Goal: Transaction & Acquisition: Purchase product/service

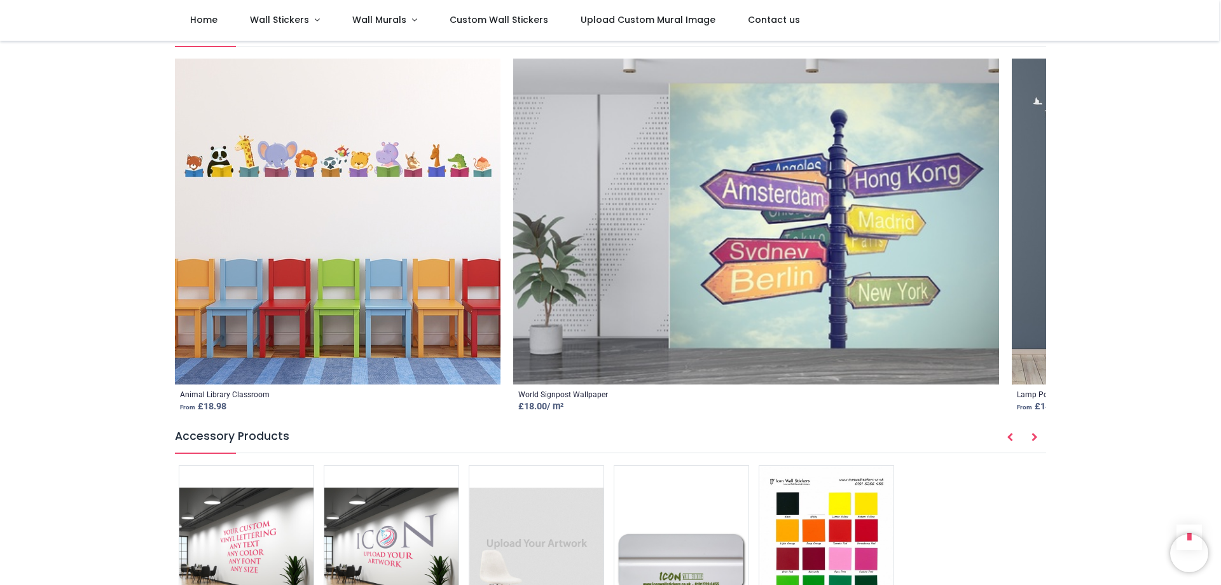
scroll to position [1427, 0]
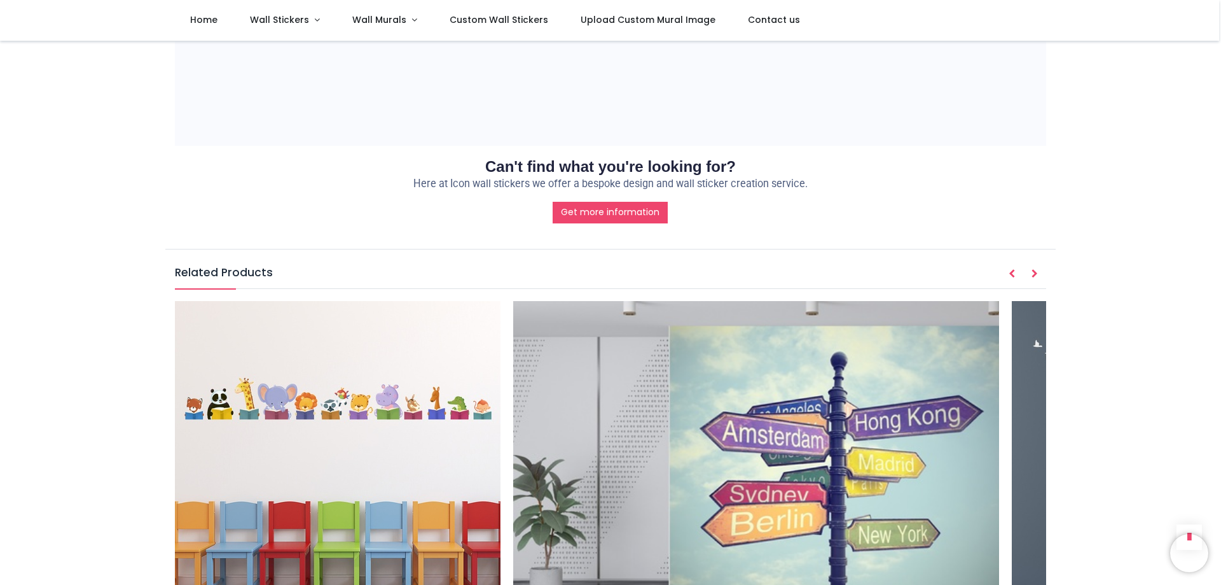
click at [746, 323] on img at bounding box center [756, 464] width 486 height 326
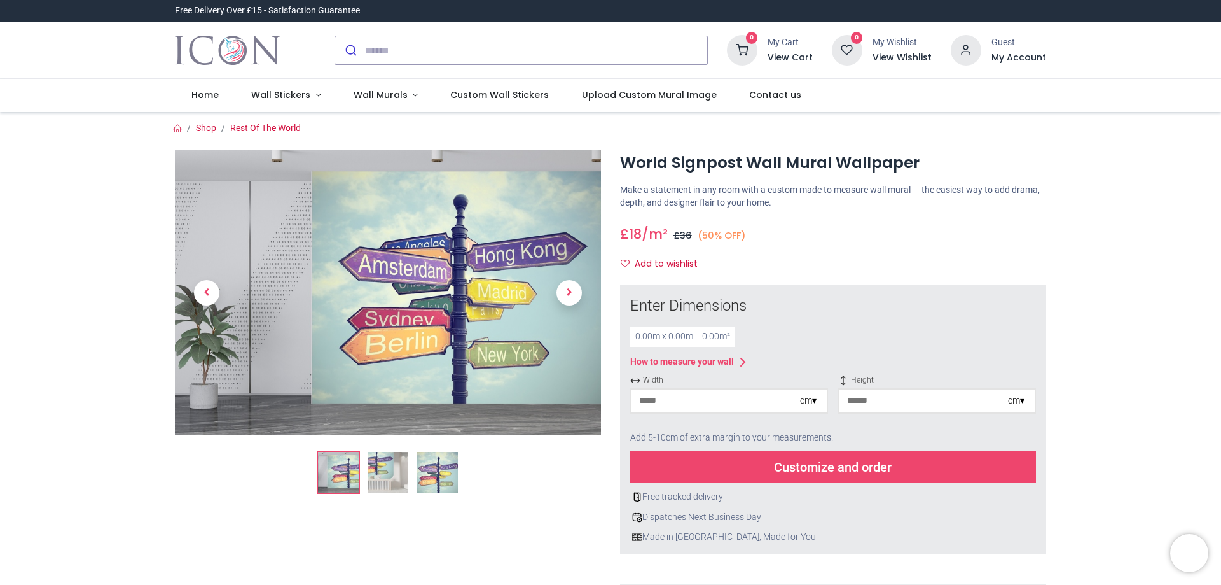
click at [396, 465] on img at bounding box center [388, 472] width 41 height 41
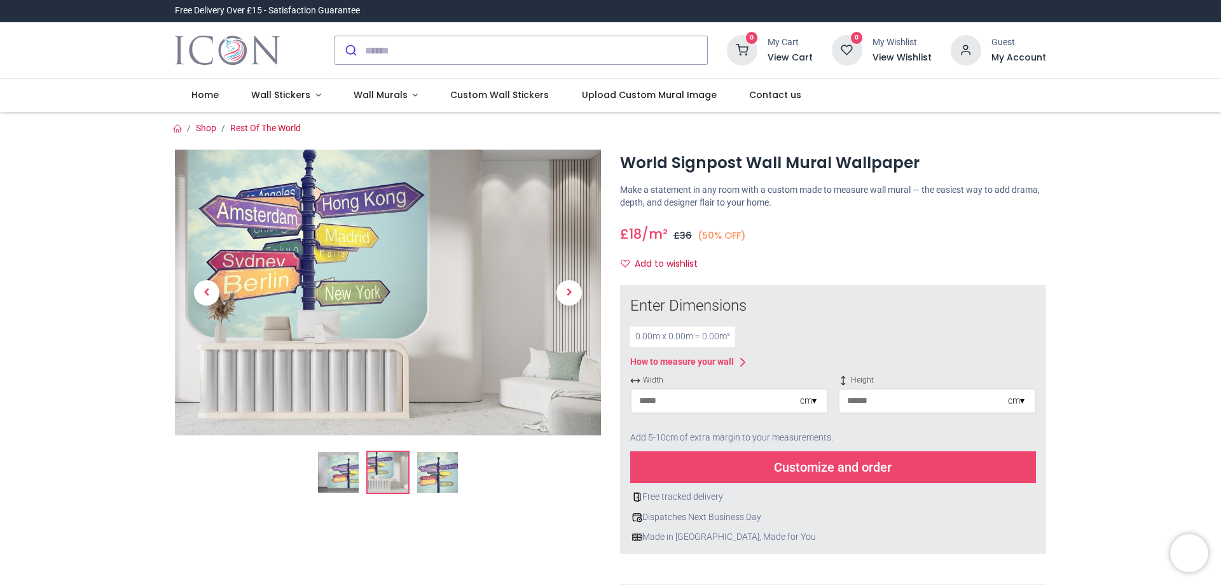
click at [441, 469] on img at bounding box center [437, 472] width 41 height 41
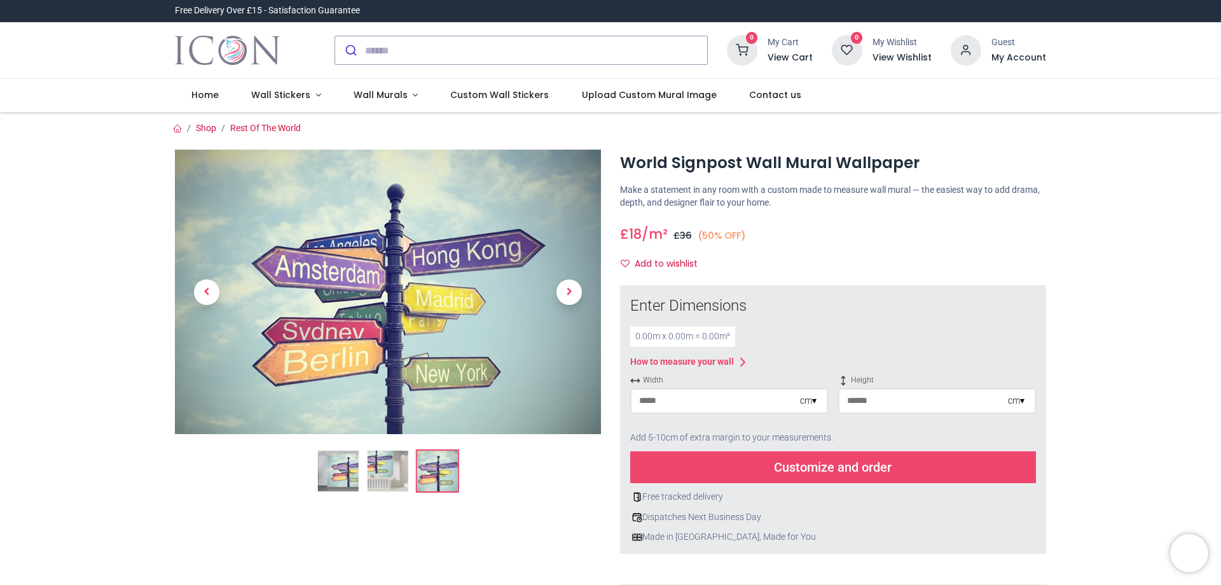
click at [342, 471] on img at bounding box center [338, 470] width 41 height 41
click at [437, 51] on input "search" at bounding box center [536, 50] width 342 height 28
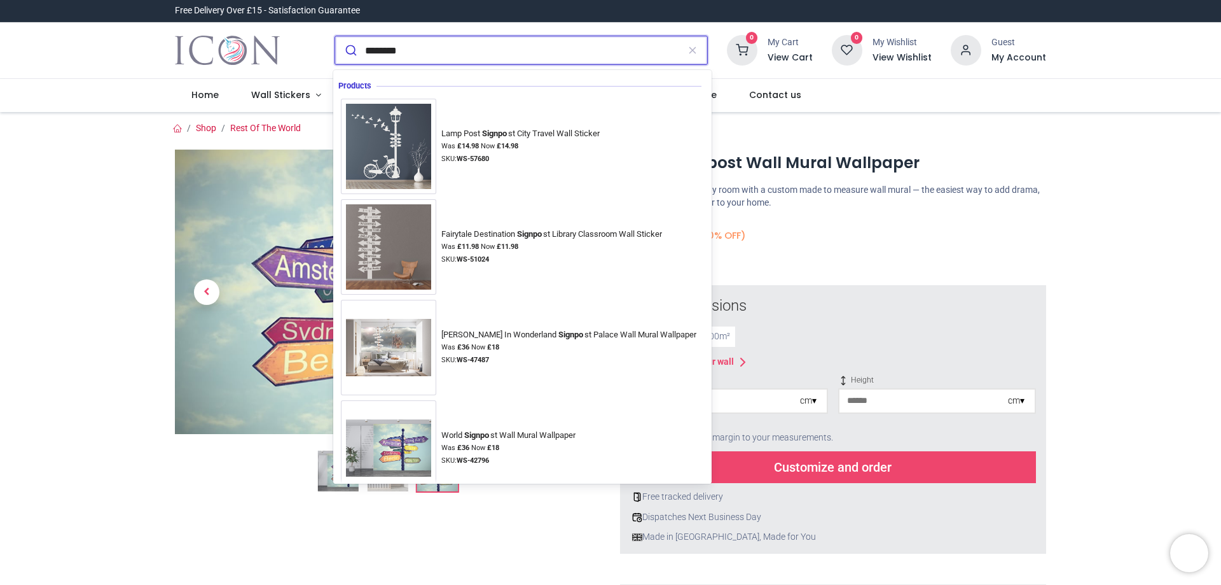
type input "********"
click at [335, 36] on button "submit" at bounding box center [350, 50] width 30 height 28
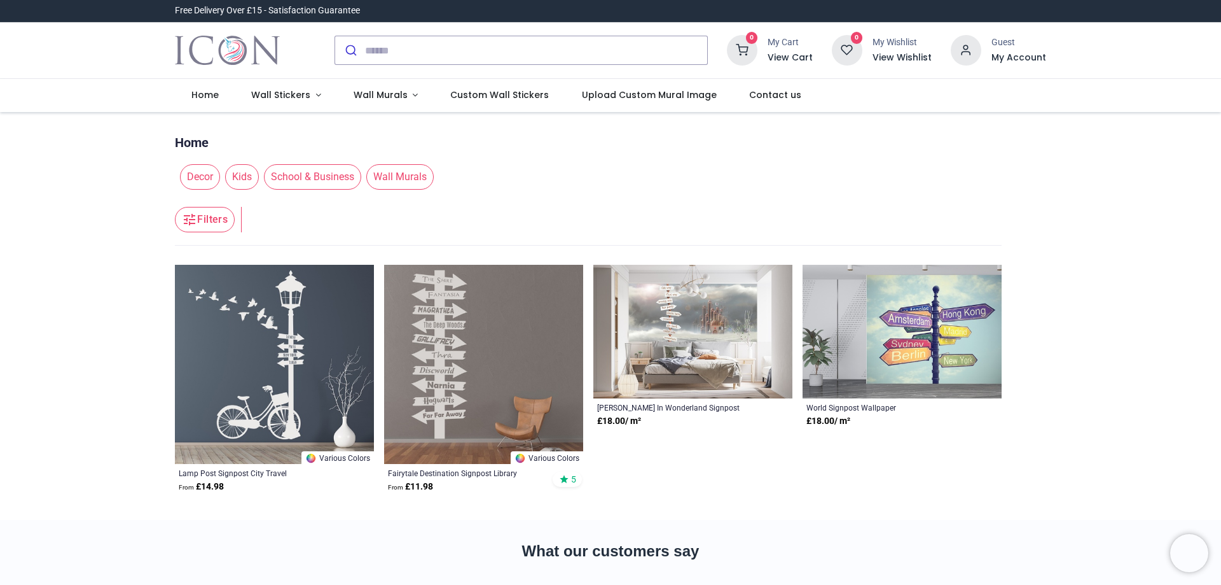
click at [681, 316] on img at bounding box center [692, 332] width 199 height 134
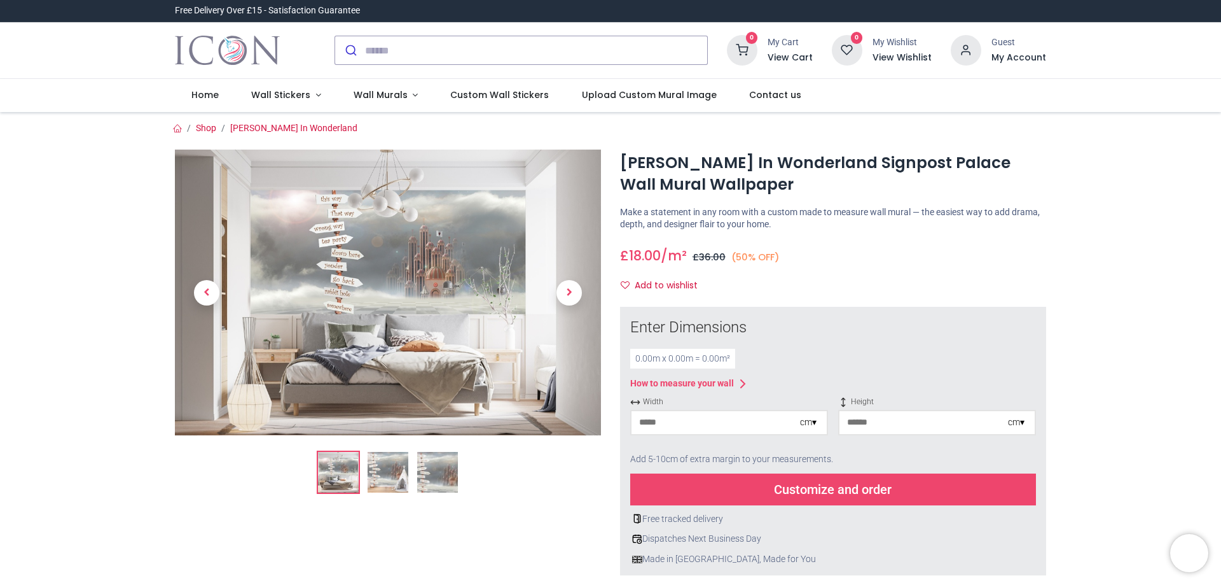
click at [385, 476] on img at bounding box center [388, 472] width 41 height 41
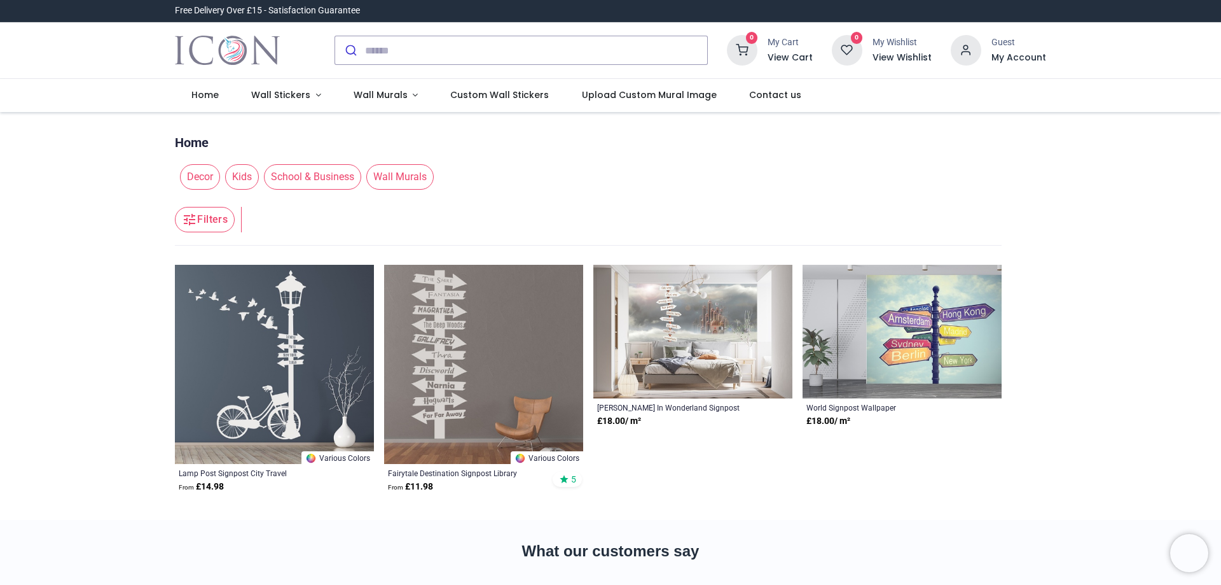
click at [499, 320] on img at bounding box center [483, 364] width 199 height 199
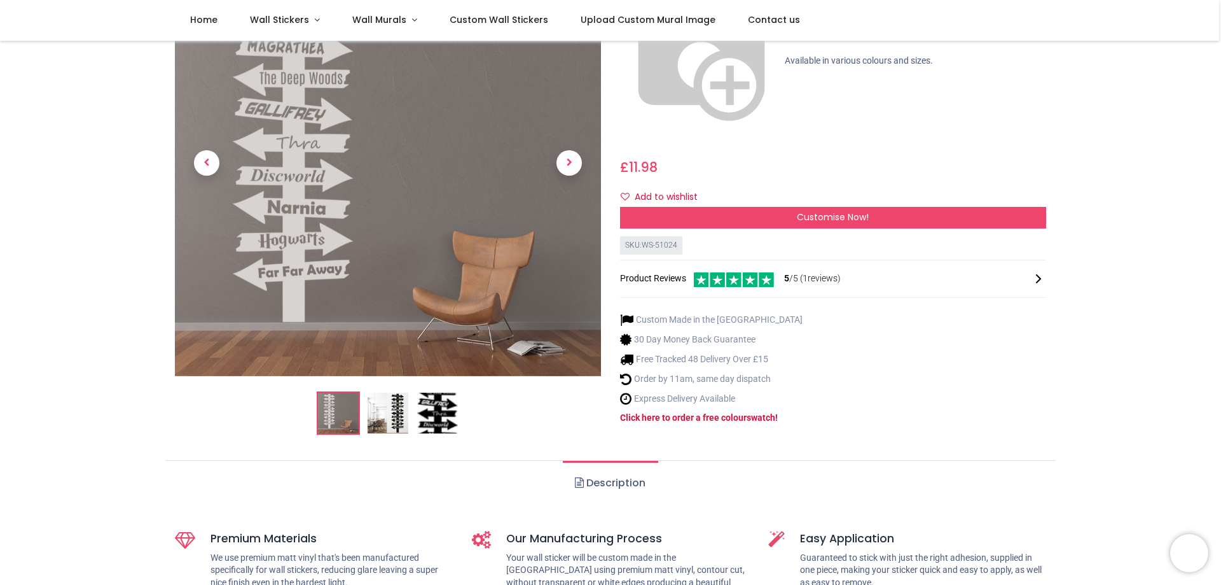
scroll to position [127, 0]
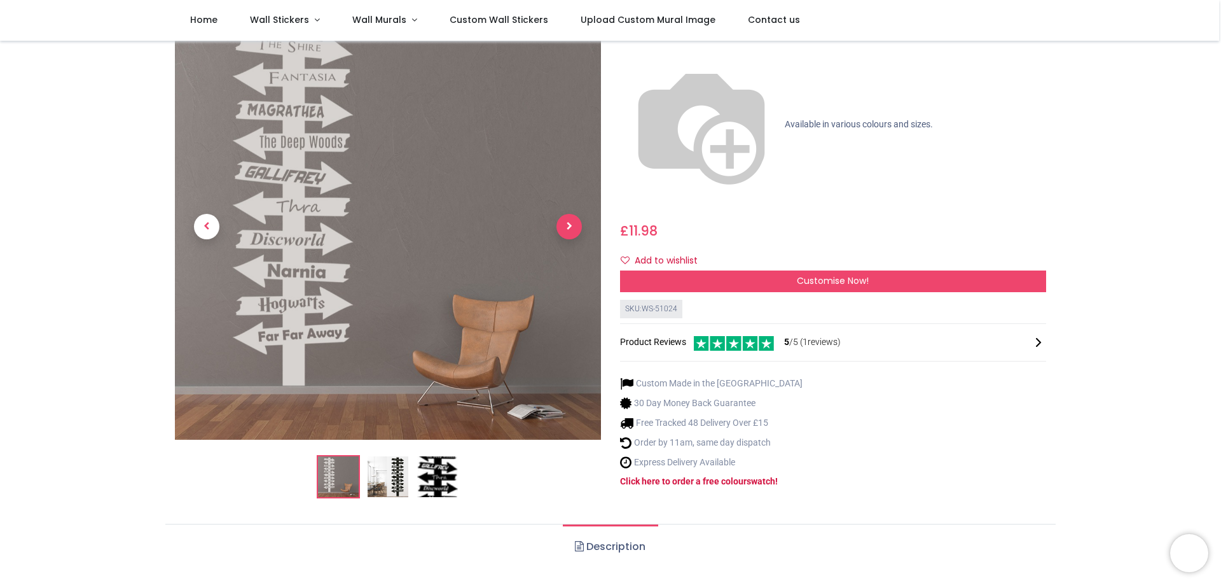
click at [564, 214] on span "Next" at bounding box center [569, 226] width 25 height 25
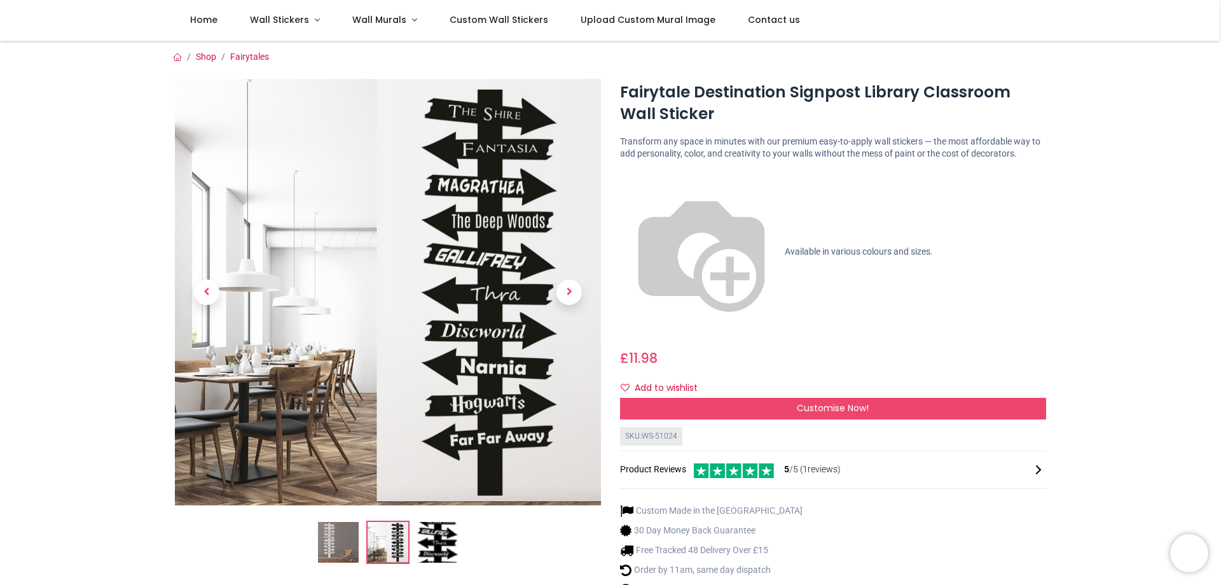
scroll to position [64, 0]
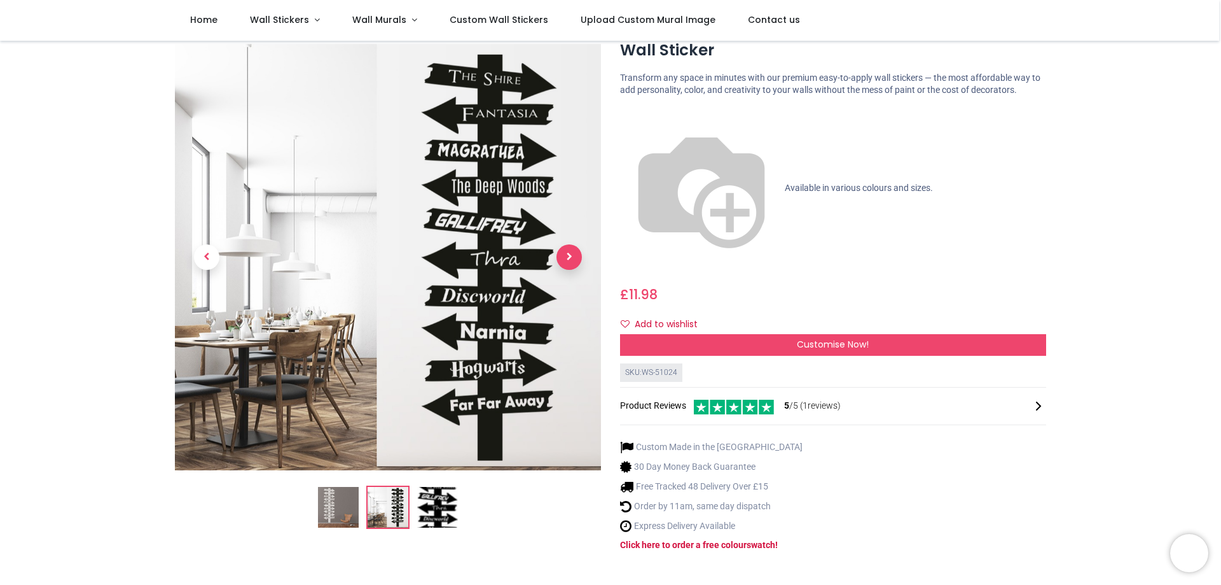
click at [560, 244] on span "Next" at bounding box center [569, 256] width 25 height 25
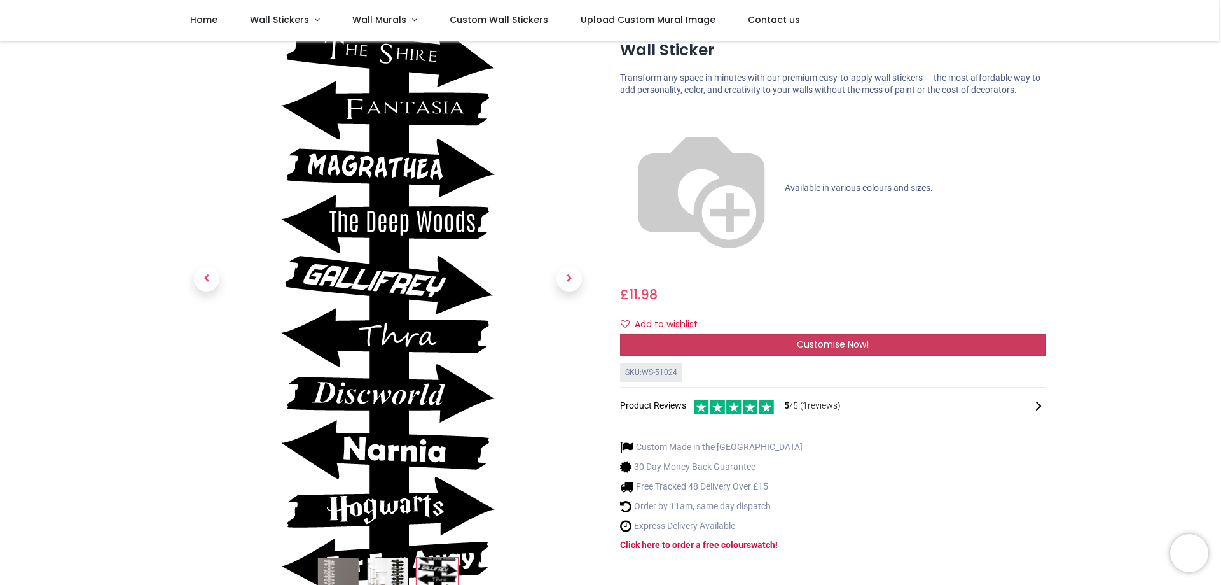
click at [819, 338] on span "Customise Now!" at bounding box center [833, 344] width 72 height 13
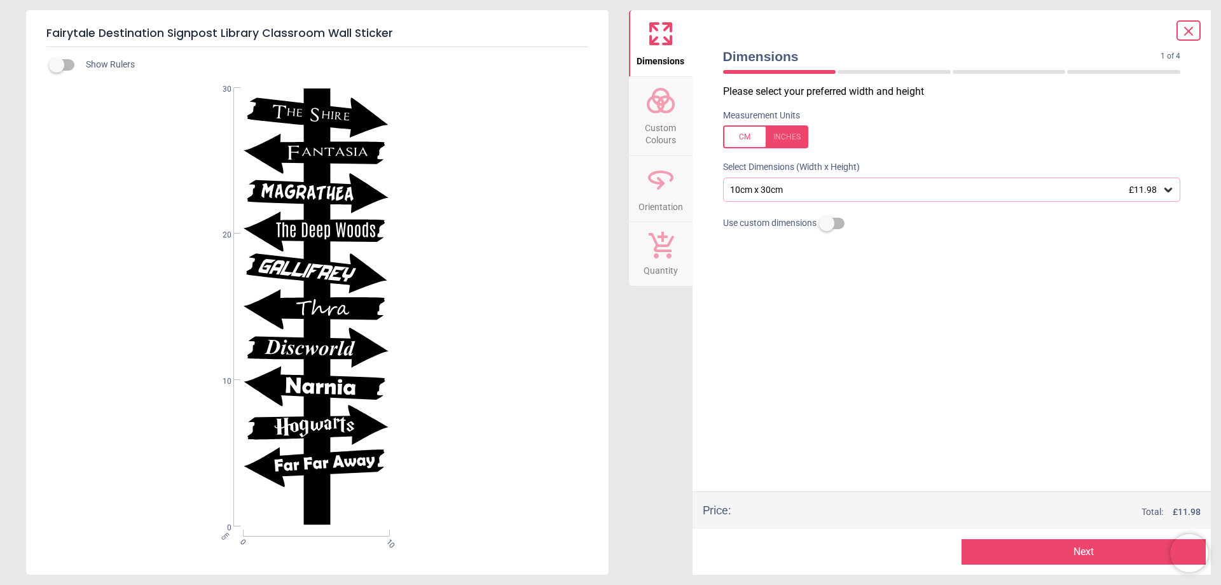
click at [819, 191] on div "10cm x 30cm £11.98" at bounding box center [946, 189] width 434 height 11
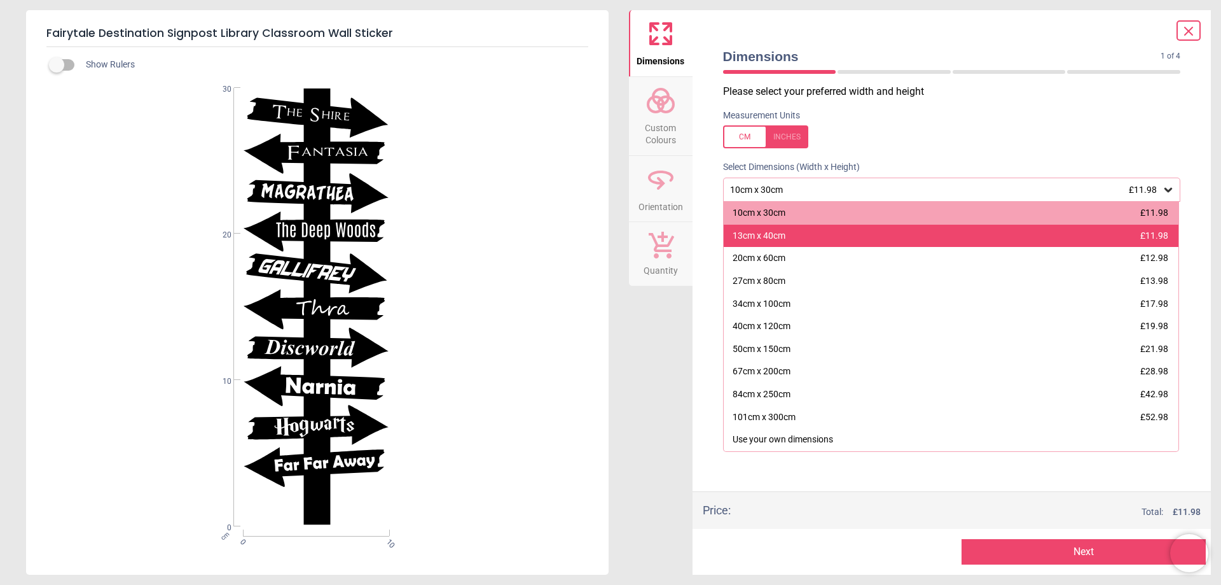
click at [803, 237] on div "13cm x 40cm £11.98" at bounding box center [951, 236] width 455 height 23
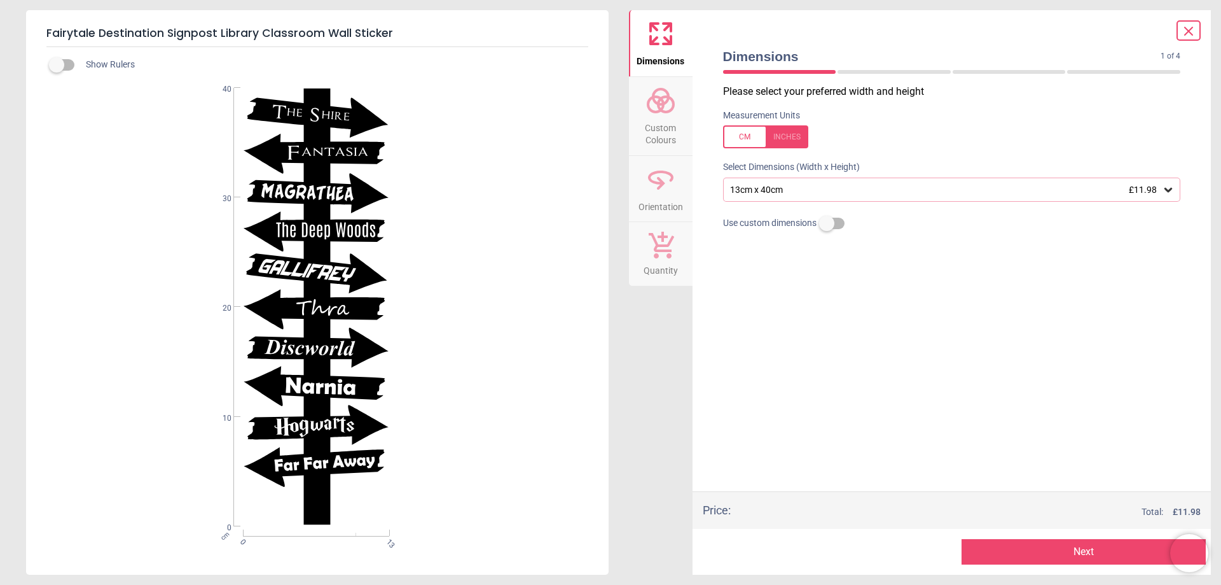
click at [1096, 550] on button "Next" at bounding box center [1084, 551] width 244 height 25
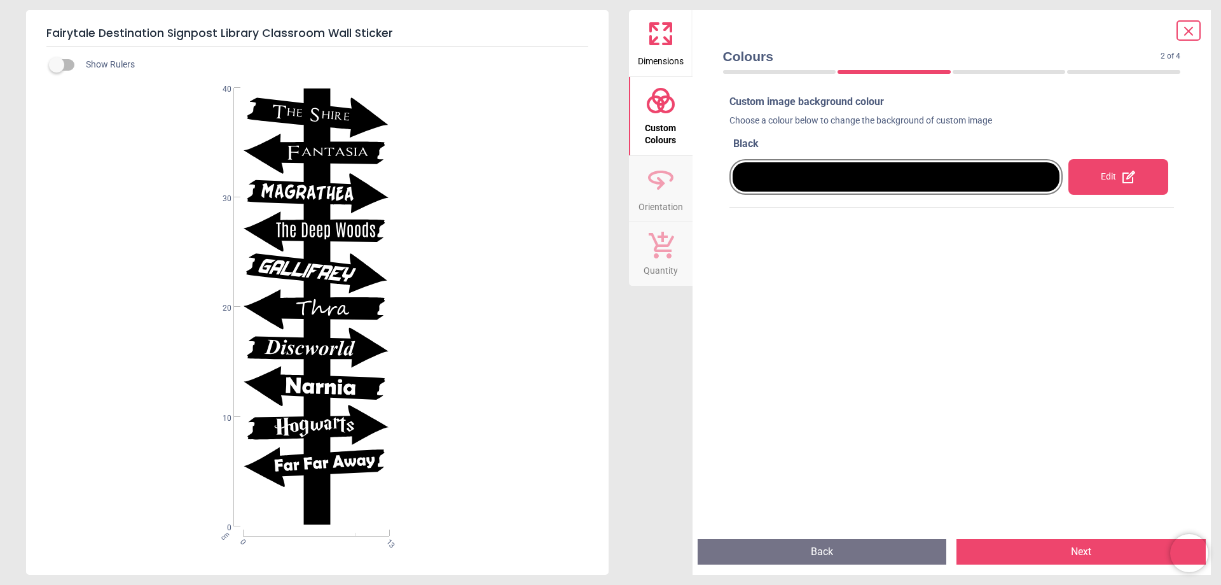
click at [879, 177] on div at bounding box center [897, 176] width 328 height 29
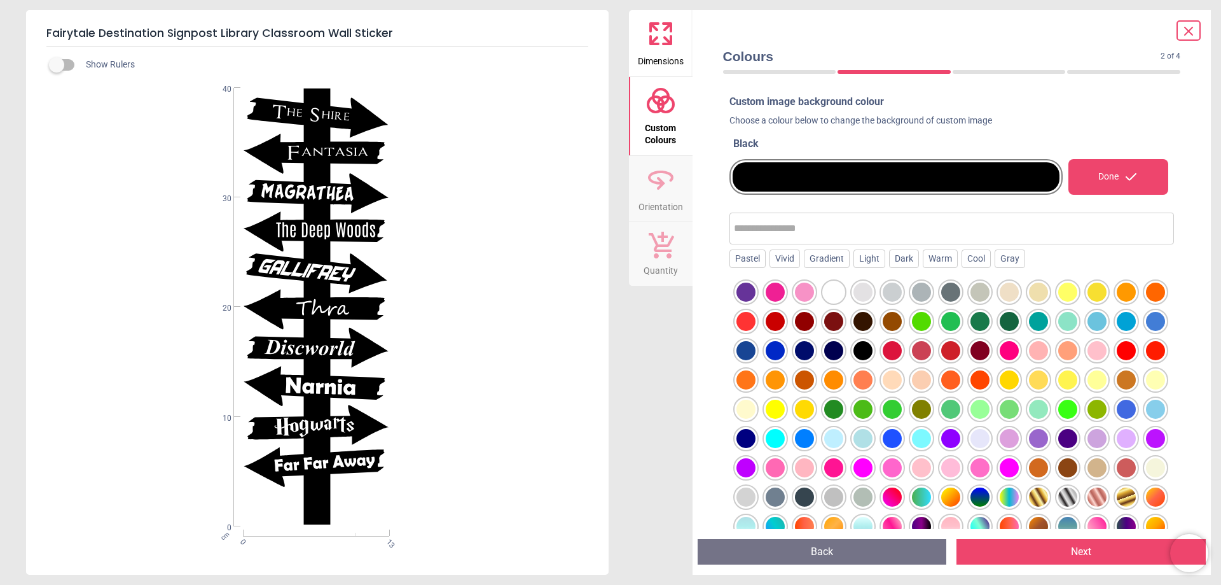
click at [1117, 331] on div at bounding box center [1126, 321] width 19 height 19
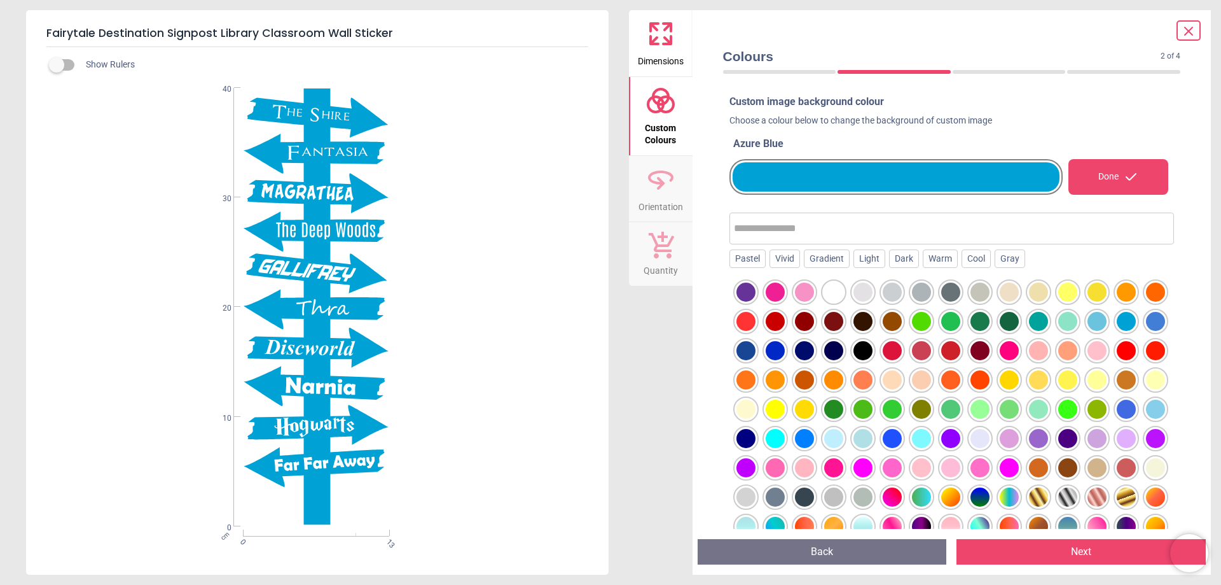
click at [1146, 331] on div at bounding box center [1155, 321] width 19 height 19
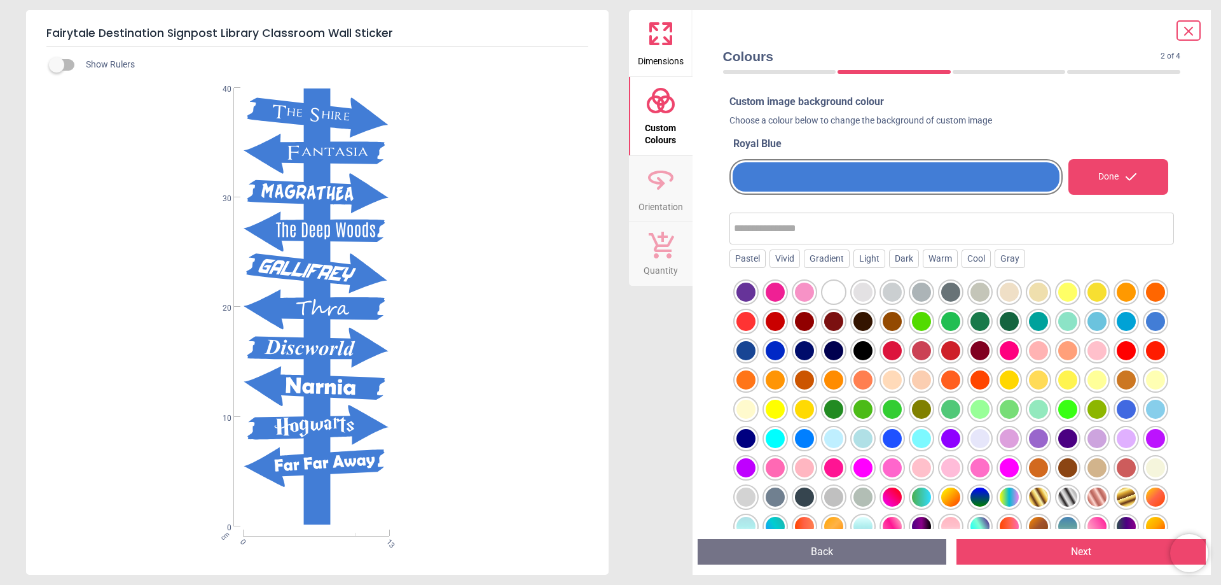
click at [756, 349] on div at bounding box center [746, 350] width 19 height 19
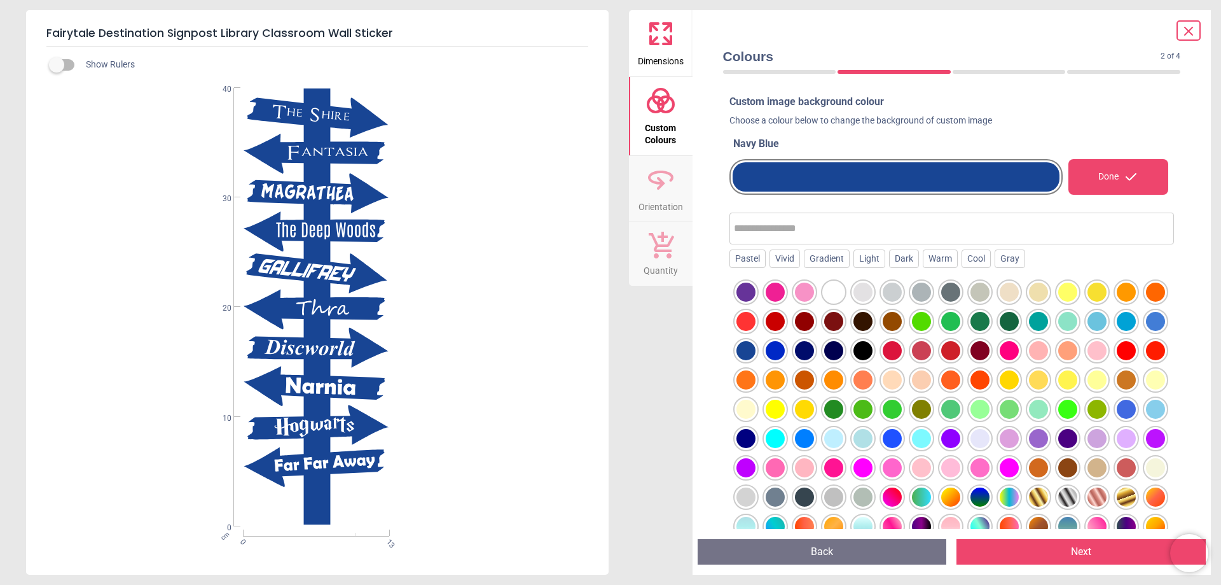
click at [756, 378] on div at bounding box center [746, 379] width 19 height 19
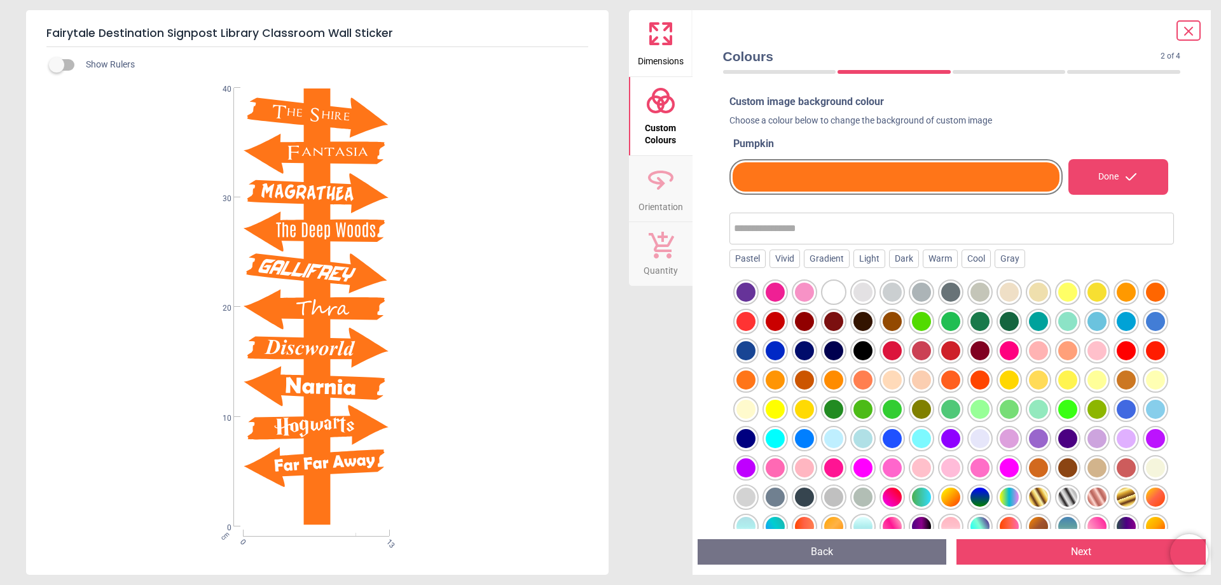
click at [1077, 545] on button "Next" at bounding box center [1081, 551] width 249 height 25
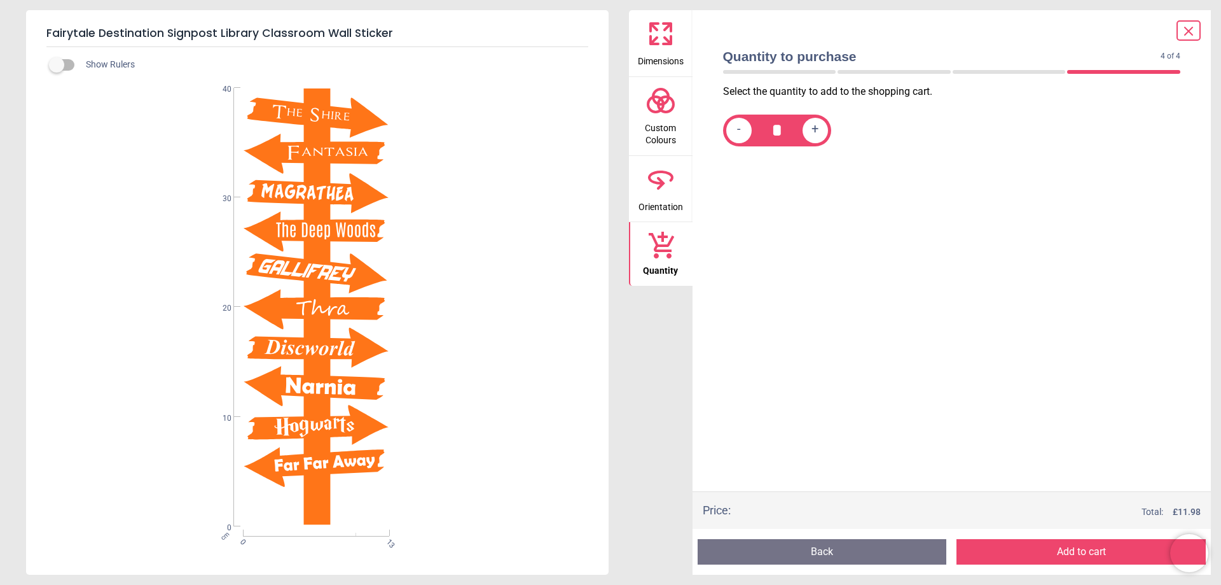
click at [653, 186] on icon at bounding box center [661, 179] width 31 height 31
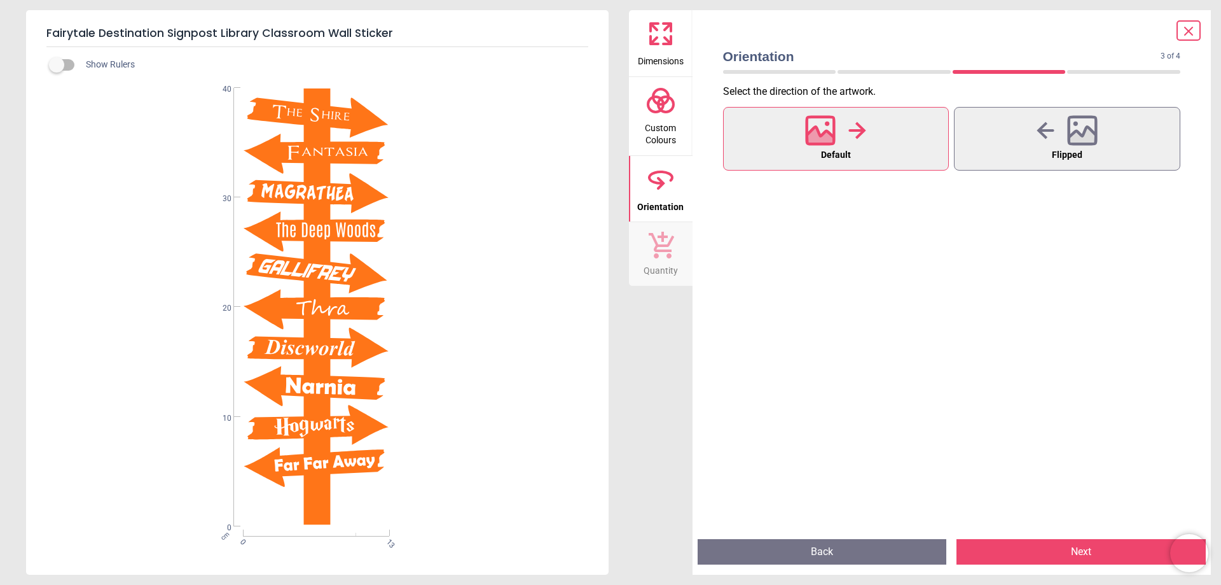
click at [1090, 548] on button "Next" at bounding box center [1081, 551] width 249 height 25
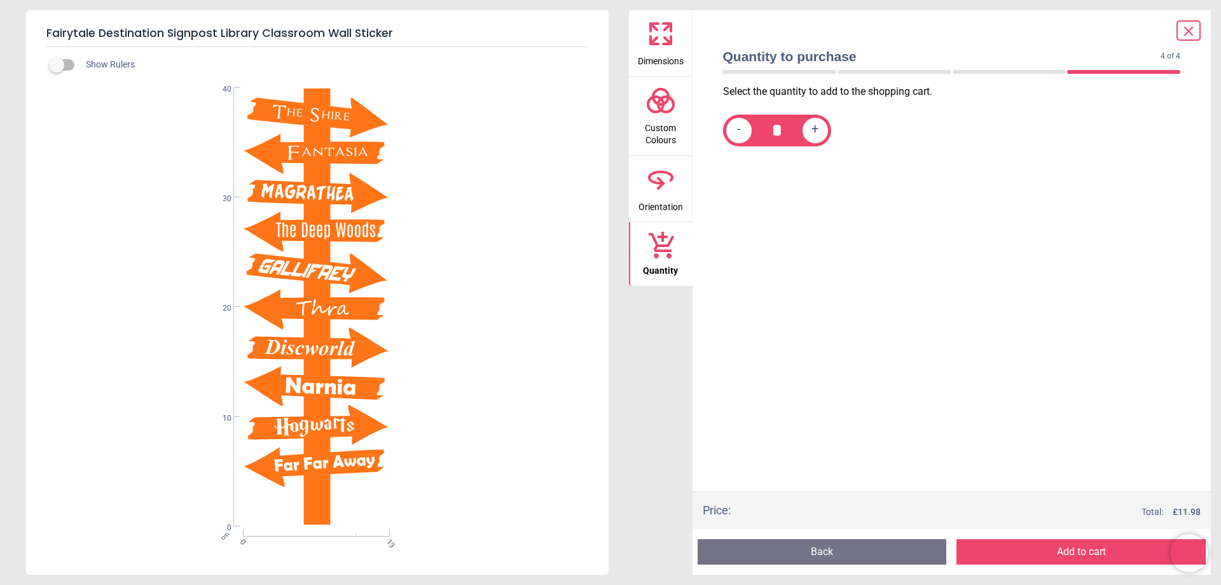
click at [316, 272] on div "WS-51024 Created with Snap null" at bounding box center [316, 307] width 580 height 438
click at [662, 53] on span "Dimensions" at bounding box center [661, 58] width 46 height 19
